Goal: Check status: Check status

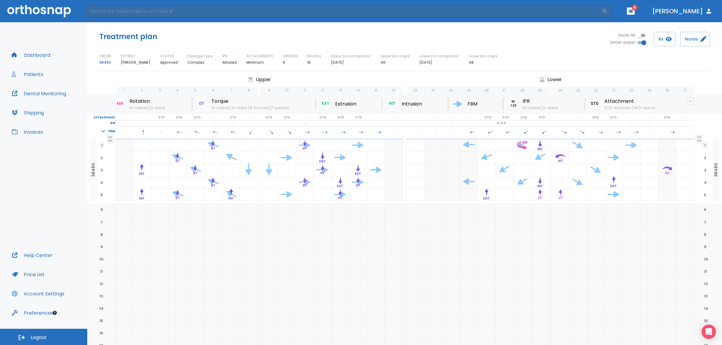
click at [33, 72] on button "Patients" at bounding box center [27, 74] width 39 height 14
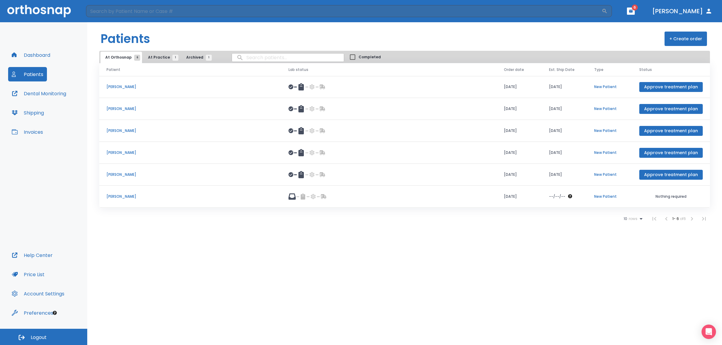
click at [129, 151] on p "[PERSON_NAME]" at bounding box center [190, 152] width 168 height 5
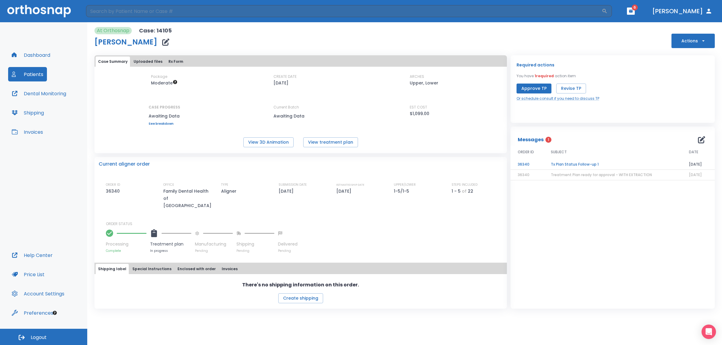
click at [580, 163] on td "Tx Plan Status Follow-up 1" at bounding box center [612, 164] width 138 height 11
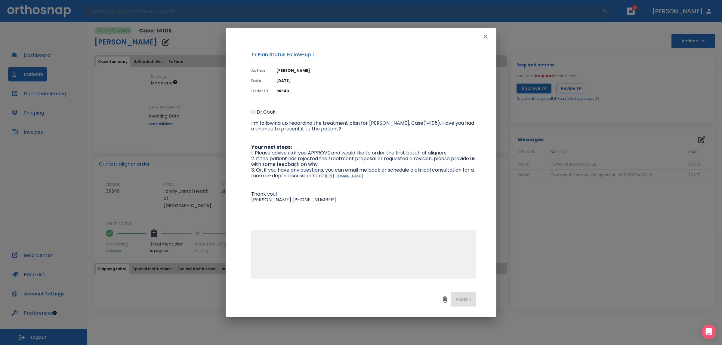
click at [484, 38] on icon "button" at bounding box center [485, 37] width 4 height 4
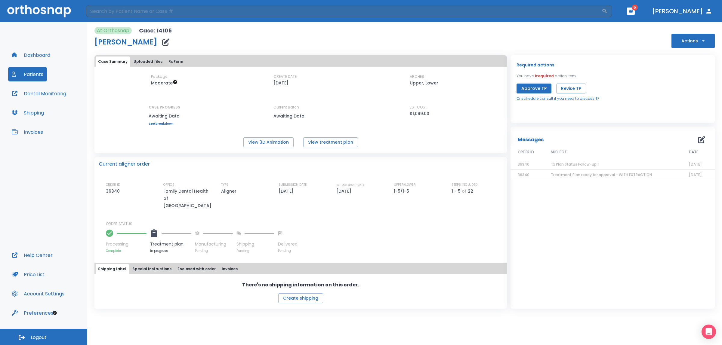
click at [578, 173] on span "Treatment Plan ready for approval - WITH EXTRACTION" at bounding box center [601, 174] width 101 height 5
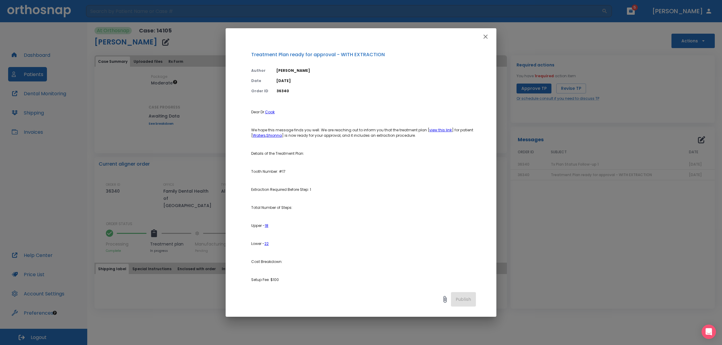
click at [354, 170] on p "Tooth Number: #17" at bounding box center [363, 171] width 225 height 5
click at [484, 35] on icon "button" at bounding box center [485, 37] width 4 height 4
